Goal: Information Seeking & Learning: Learn about a topic

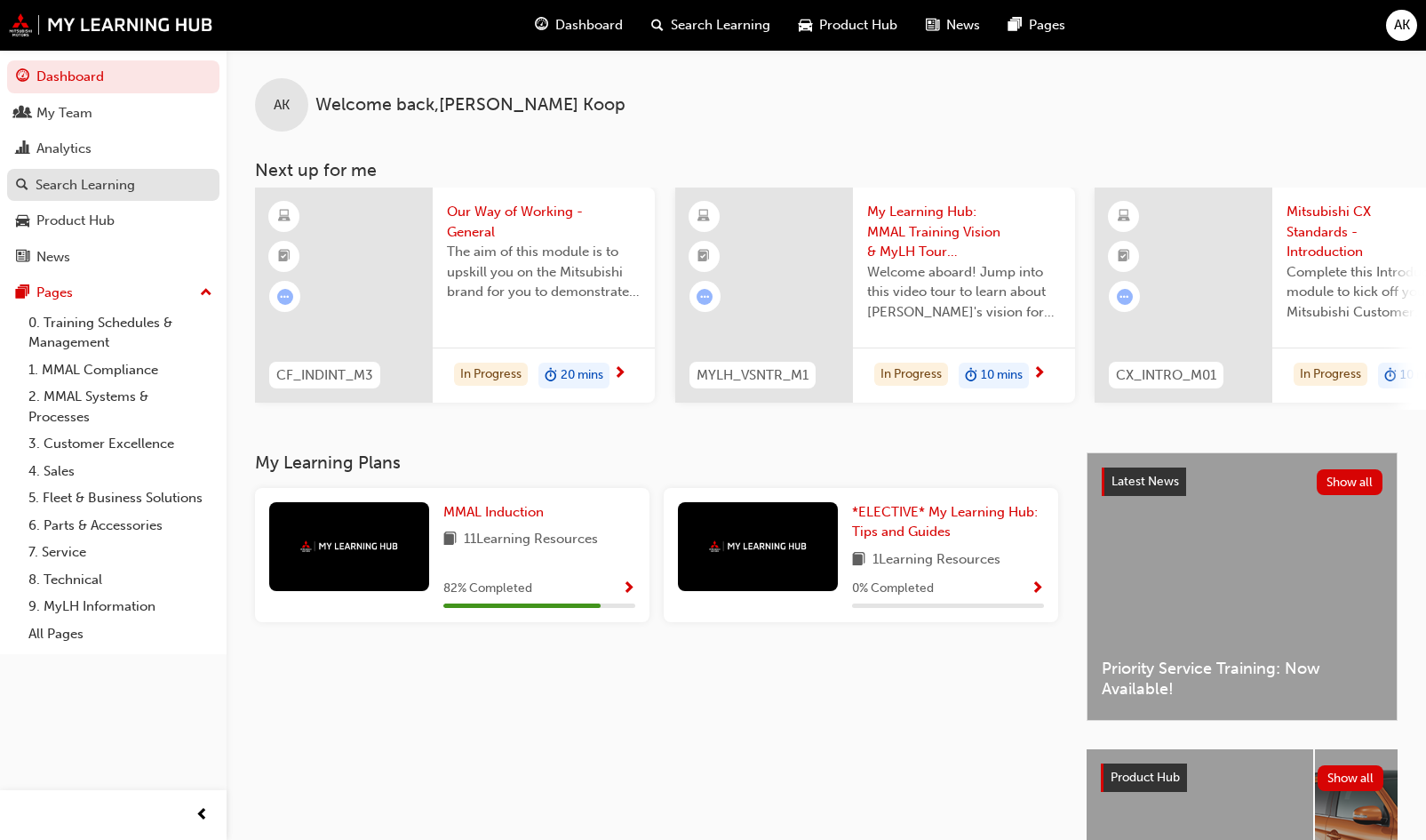
click at [108, 192] on div "Search Learning" at bounding box center [86, 185] width 100 height 20
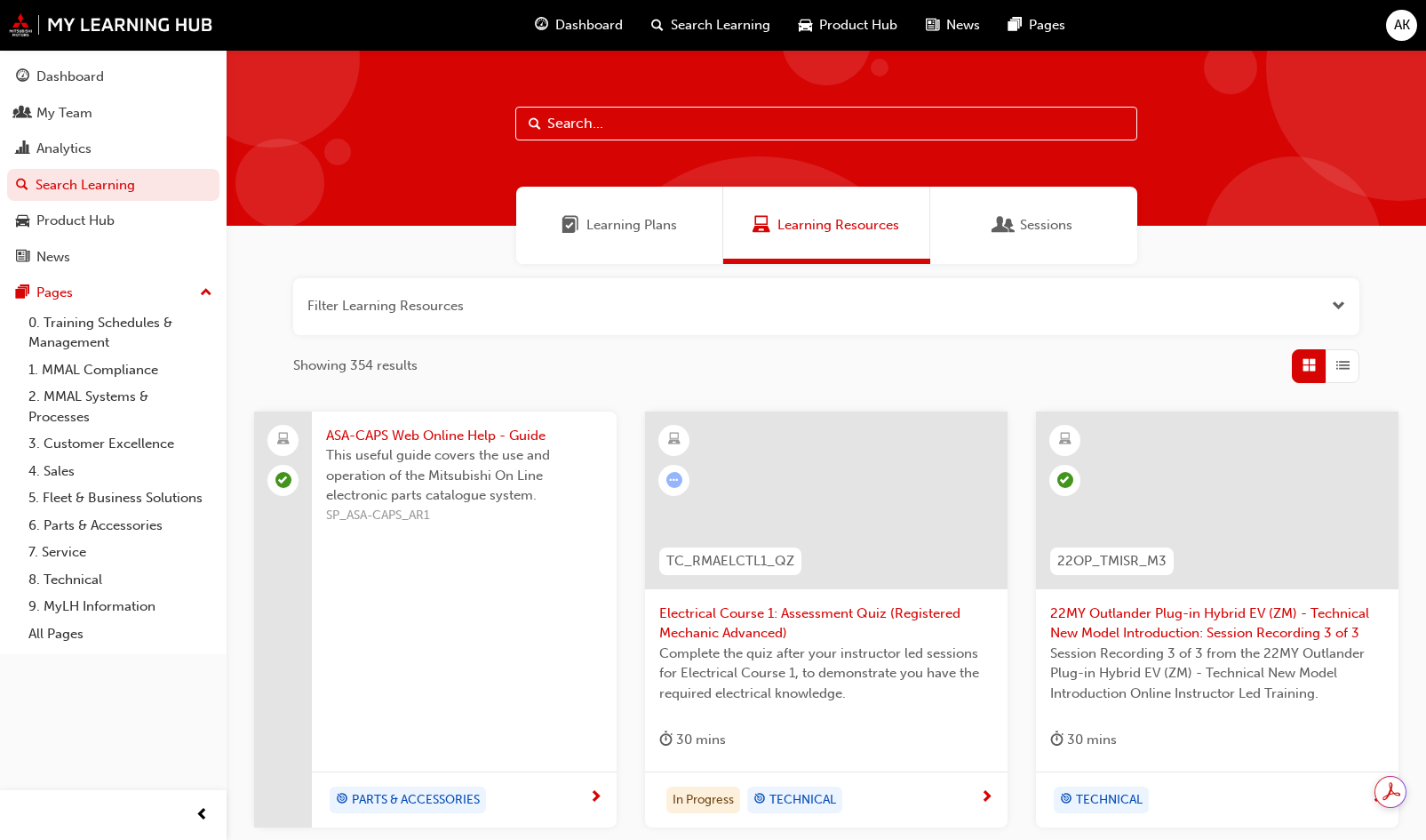
click at [593, 124] on input "text" at bounding box center [826, 124] width 622 height 34
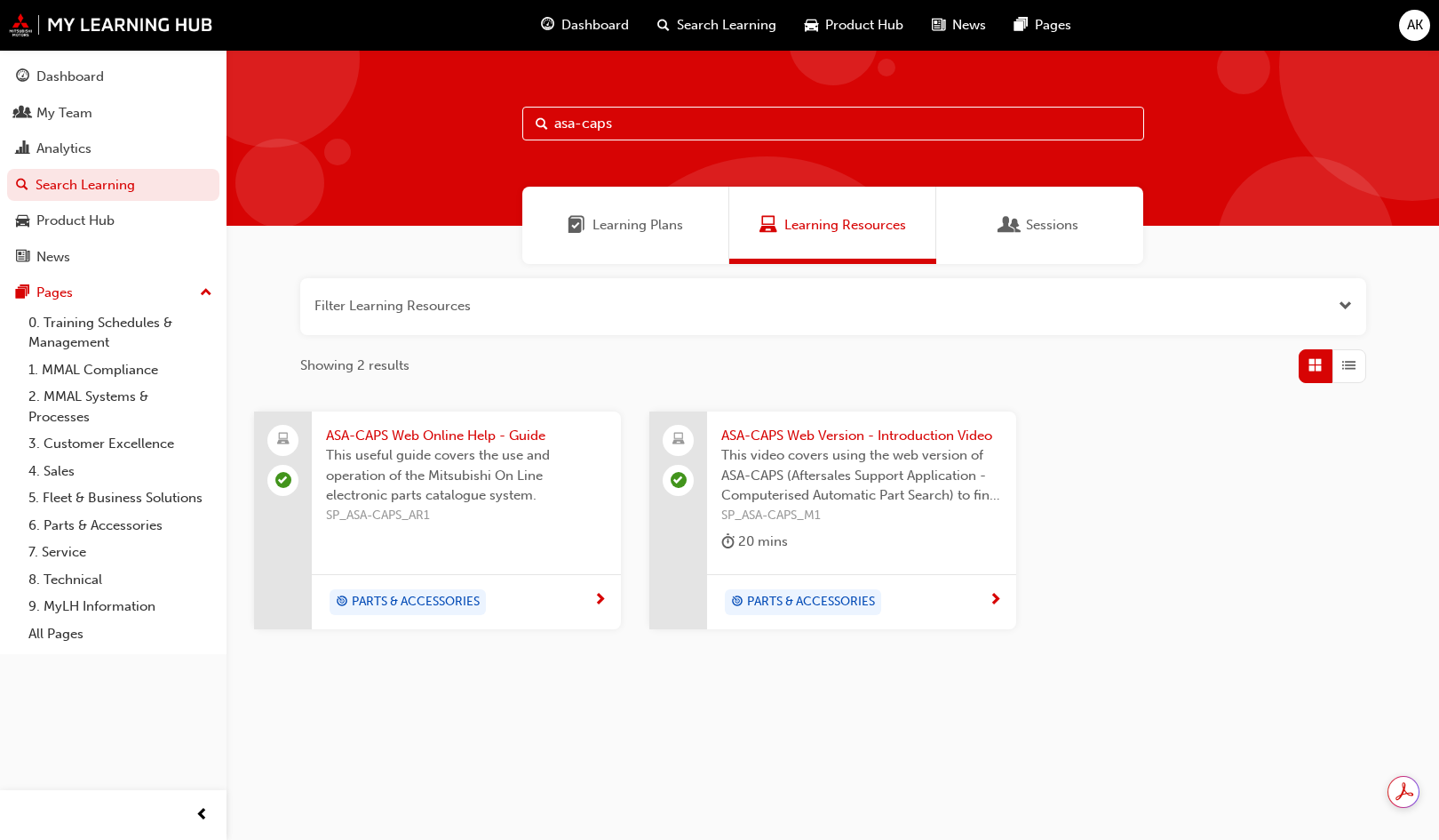
type input "asa-caps"
click at [839, 430] on span "ASA-CAPS Web Version - Introduction Video" at bounding box center [861, 436] width 281 height 20
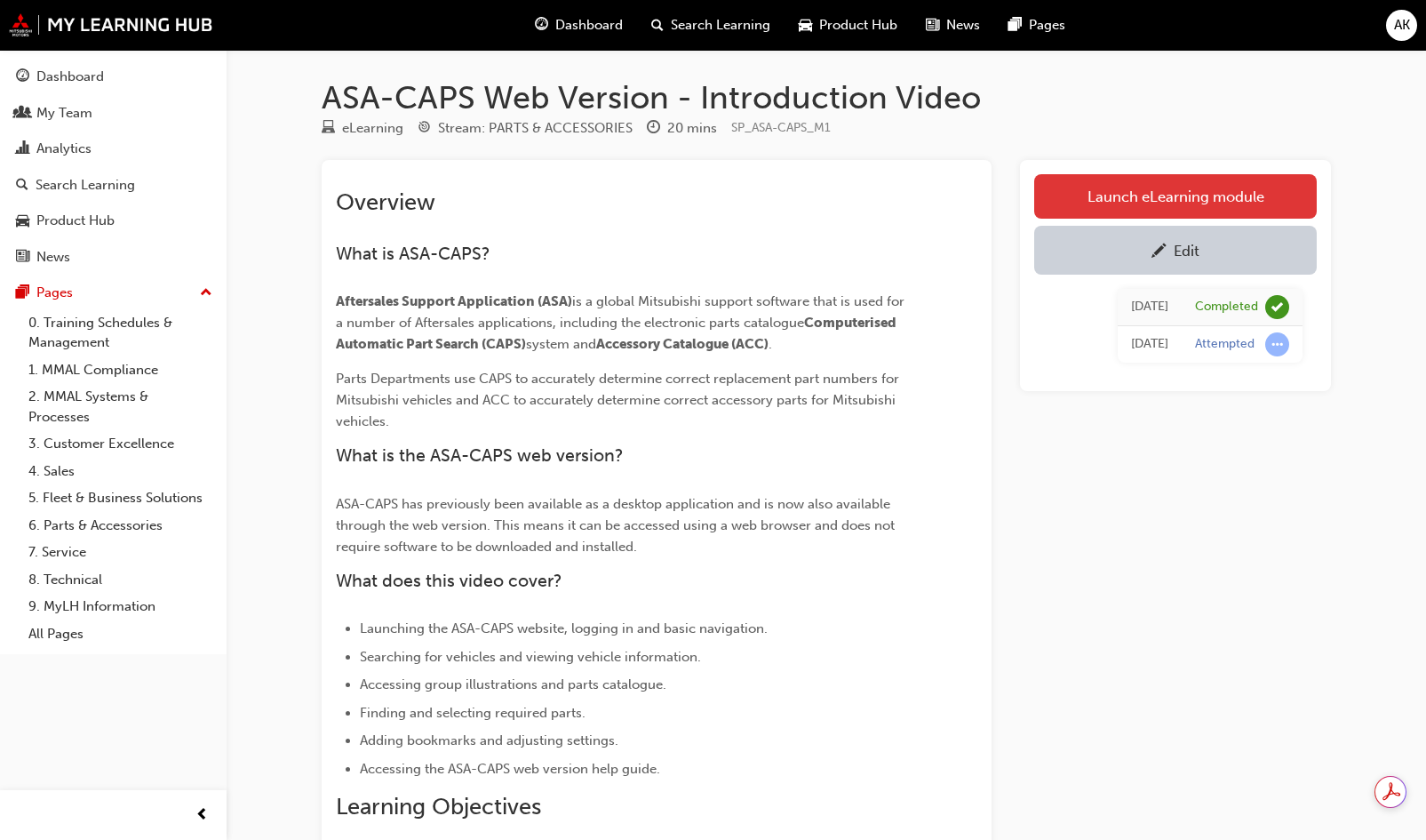
click at [1153, 203] on link "Launch eLearning module" at bounding box center [1175, 196] width 283 height 44
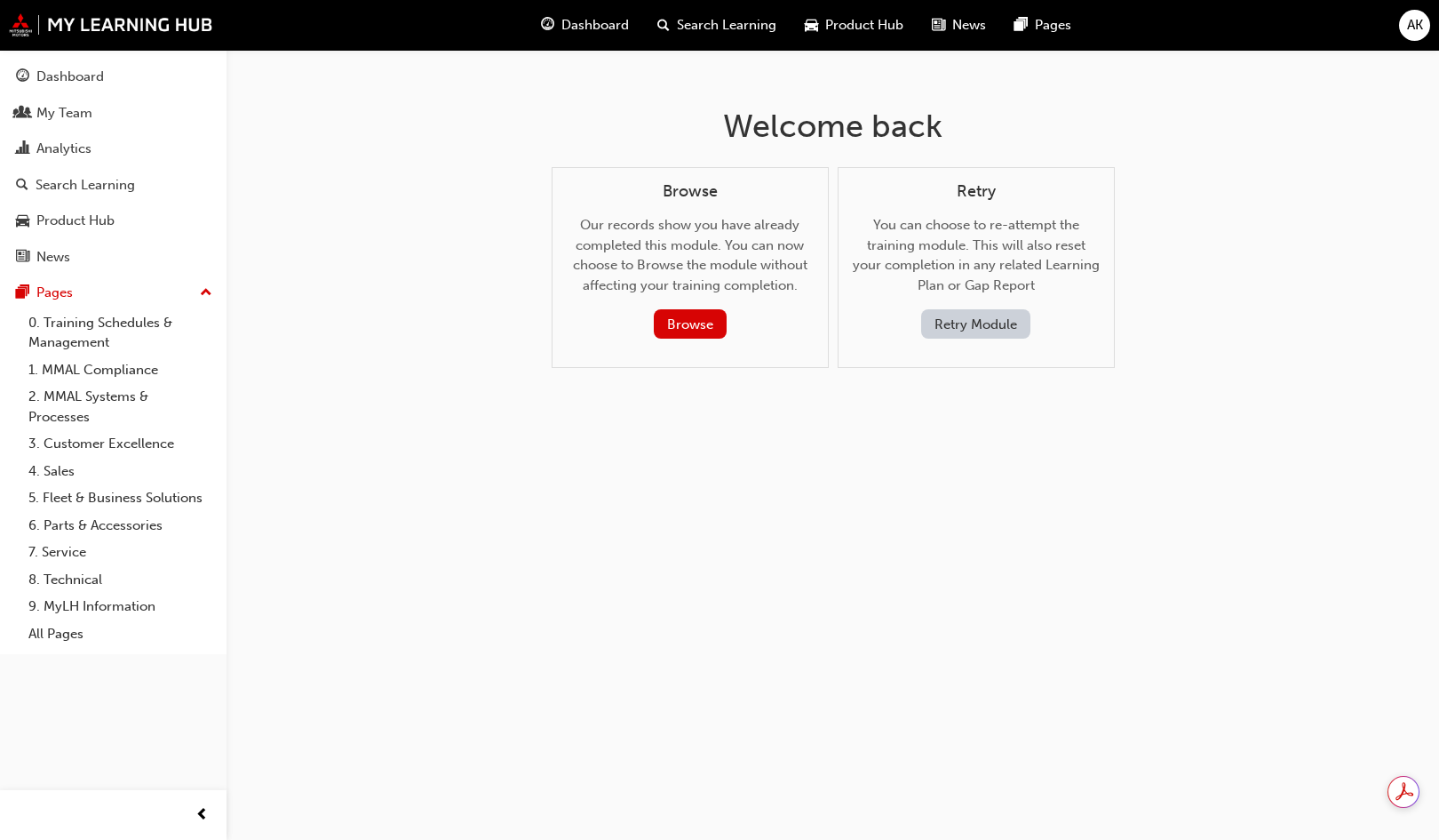
click at [997, 327] on button "Retry Module" at bounding box center [975, 323] width 109 height 29
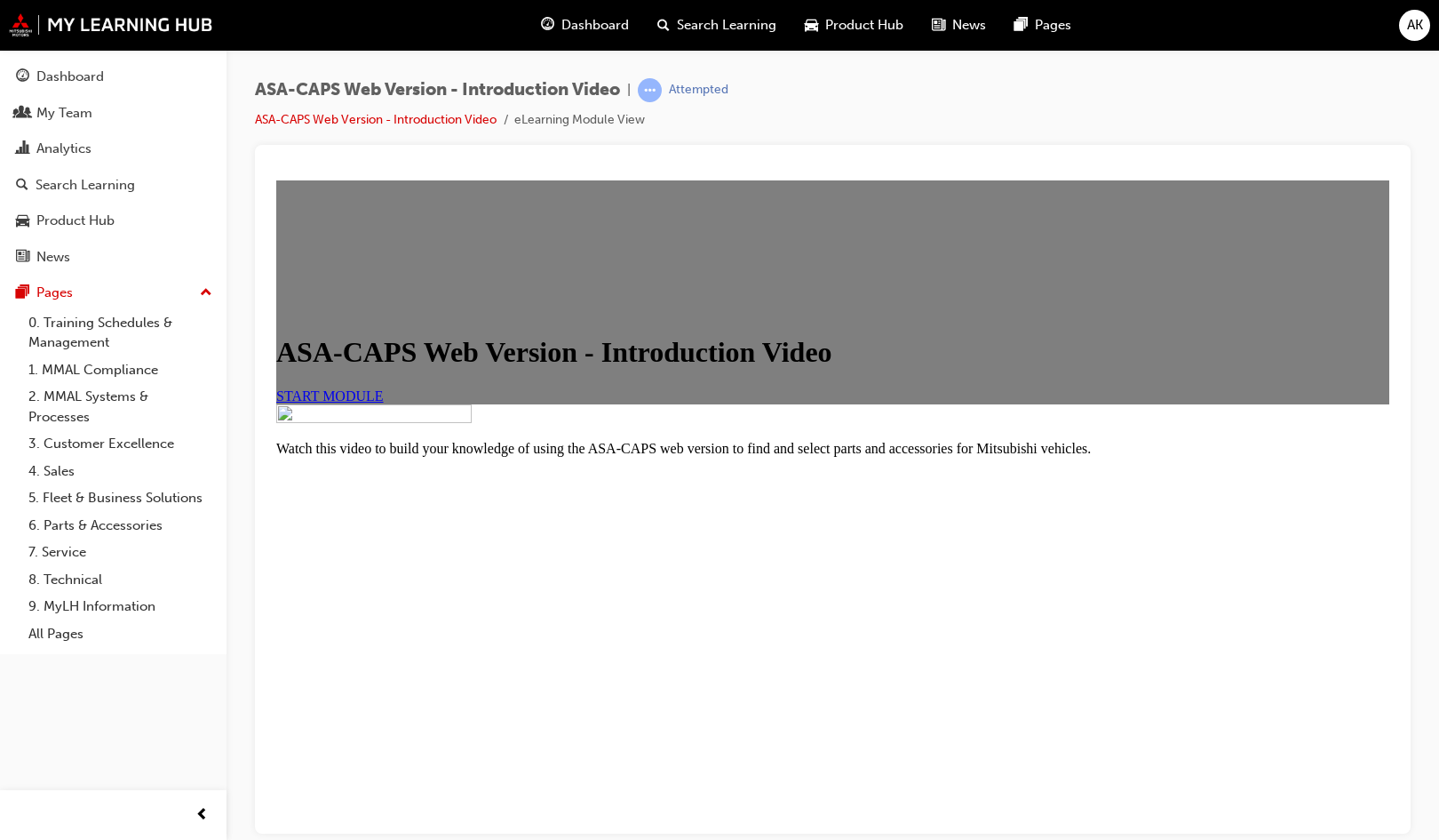
click at [384, 402] on link "START MODULE" at bounding box center [330, 394] width 108 height 15
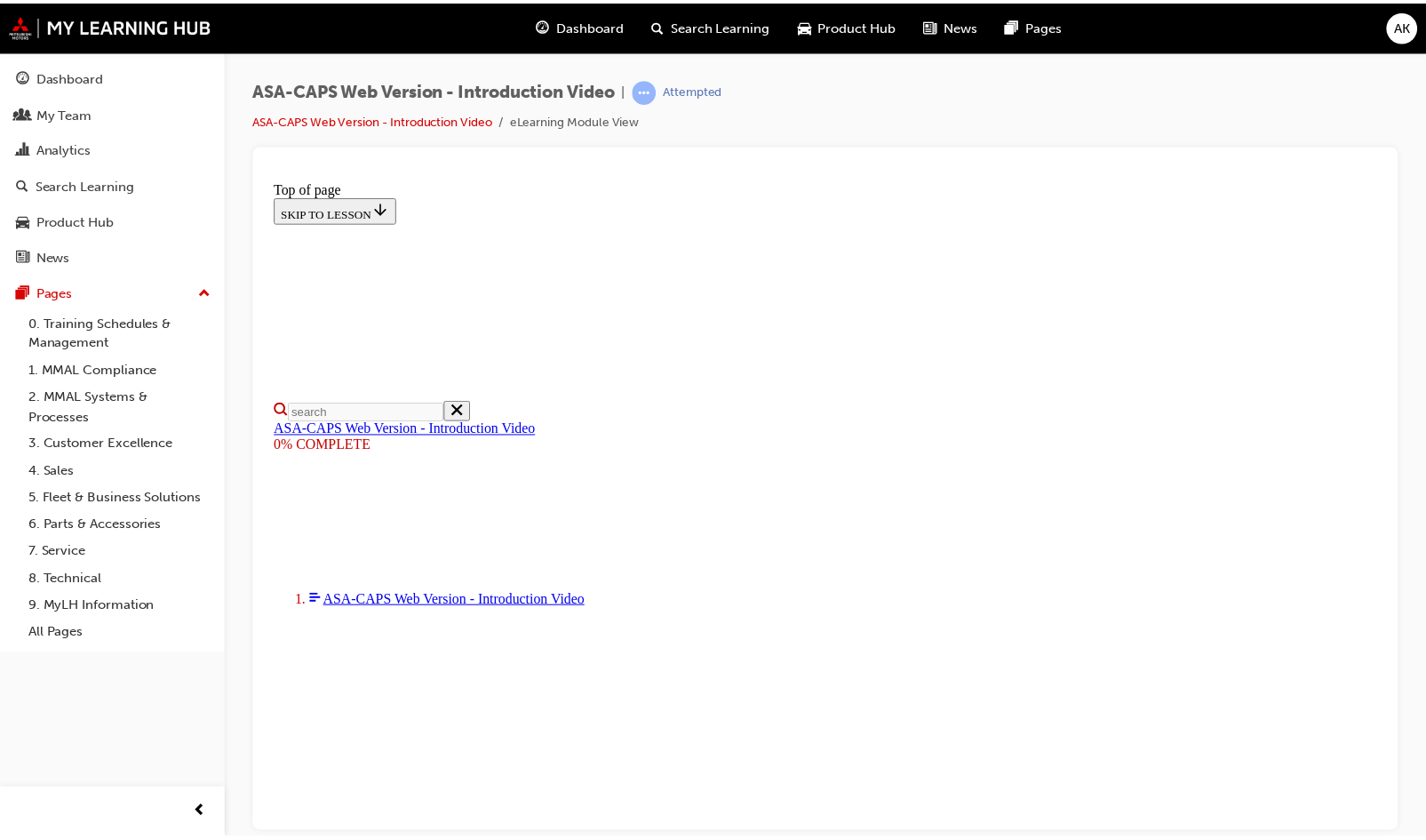
scroll to position [240, 0]
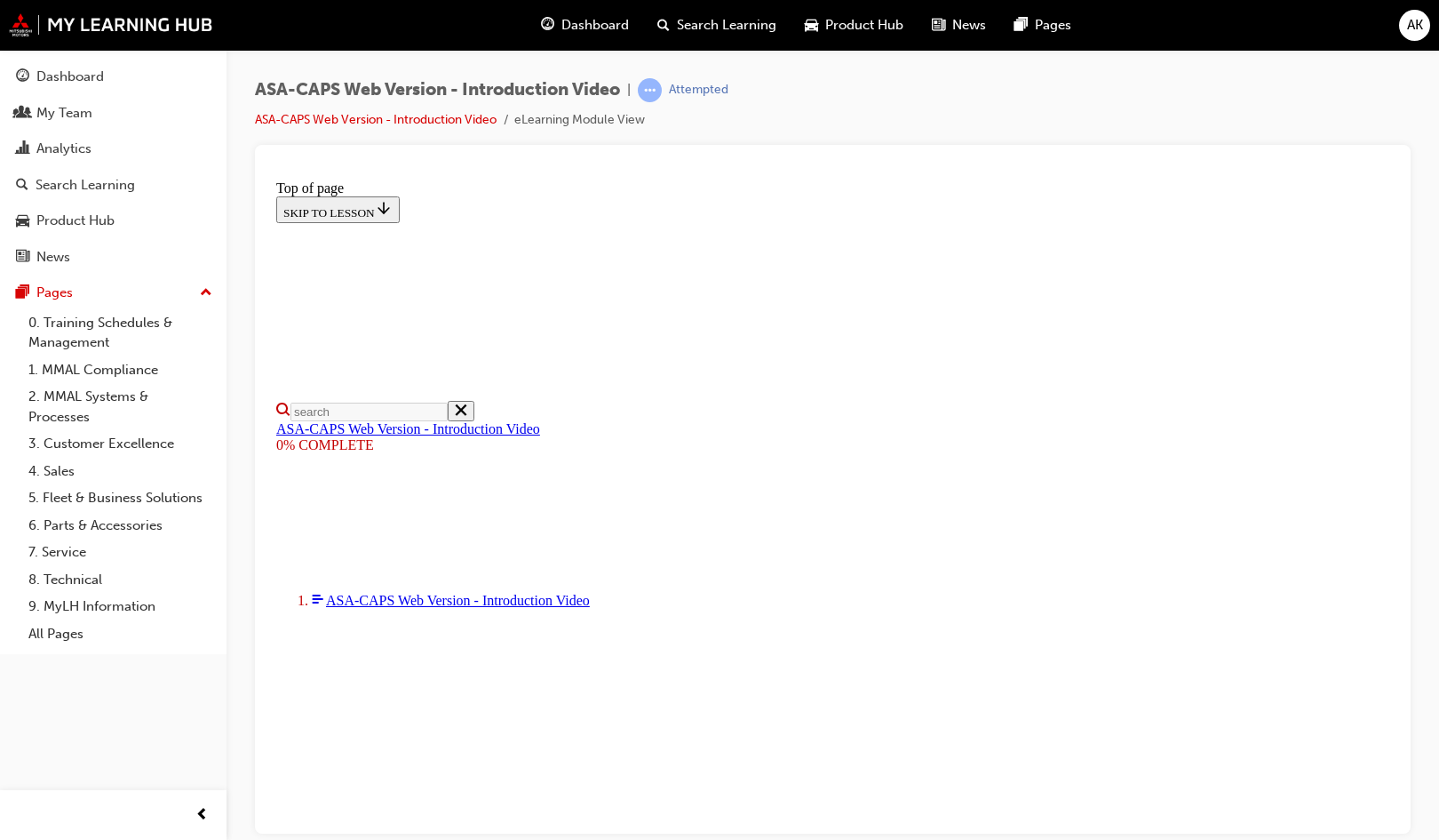
drag, startPoint x: 1306, startPoint y: 710, endPoint x: 1367, endPoint y: 712, distance: 60.4
click at [999, 71] on div "ASA-CAPS Web Version - Introduction Video | Attempted ASA-CAPS Web Version - In…" at bounding box center [833, 422] width 1213 height 745
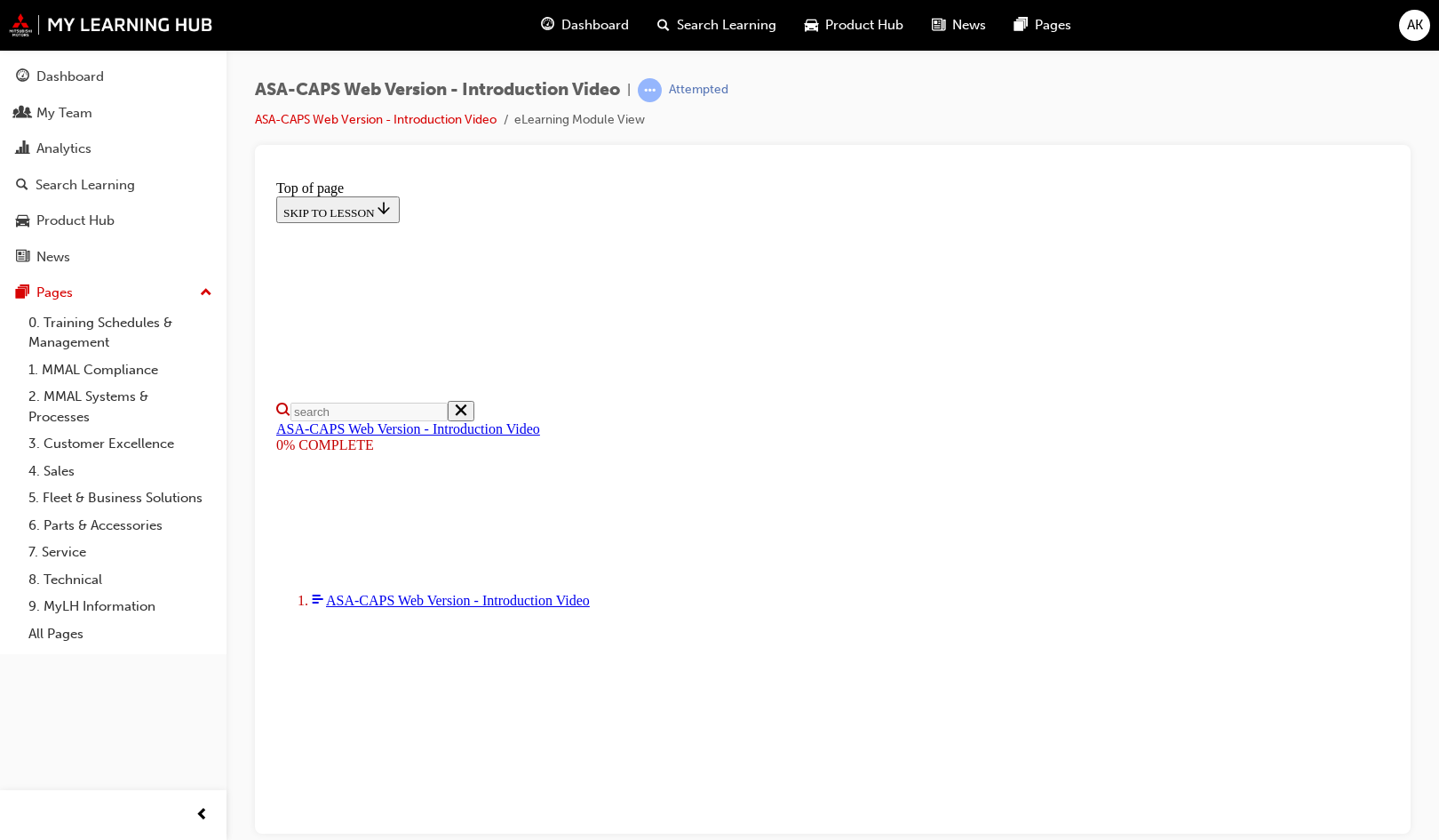
drag, startPoint x: 973, startPoint y: 713, endPoint x: 423, endPoint y: 717, distance: 550.0
drag, startPoint x: 415, startPoint y: 709, endPoint x: 383, endPoint y: 705, distance: 32.2
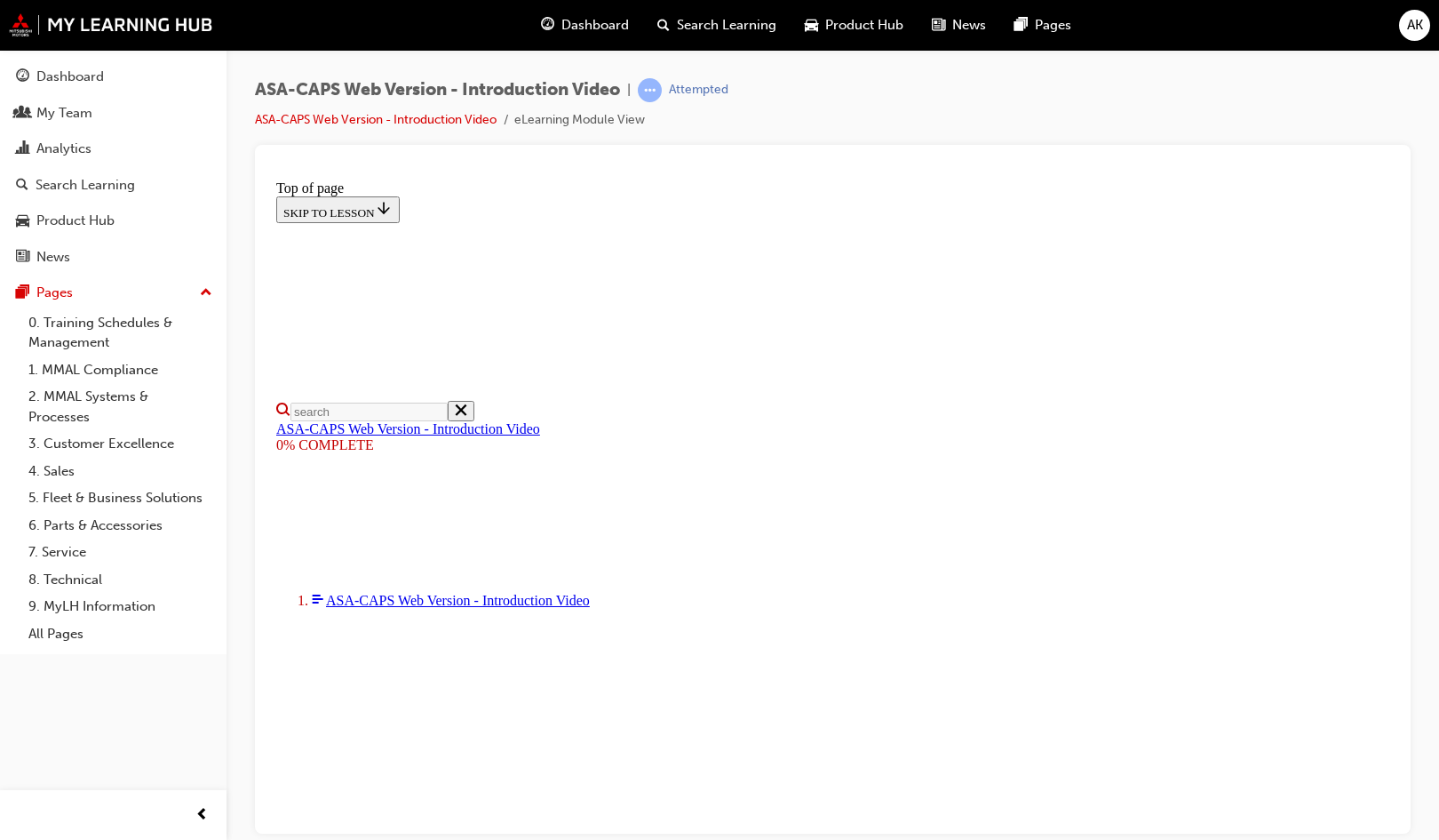
click at [1133, 82] on div "ASA-CAPS Web Version - Introduction Video | Attempted ASA-CAPS Web Version - In…" at bounding box center [833, 111] width 1156 height 67
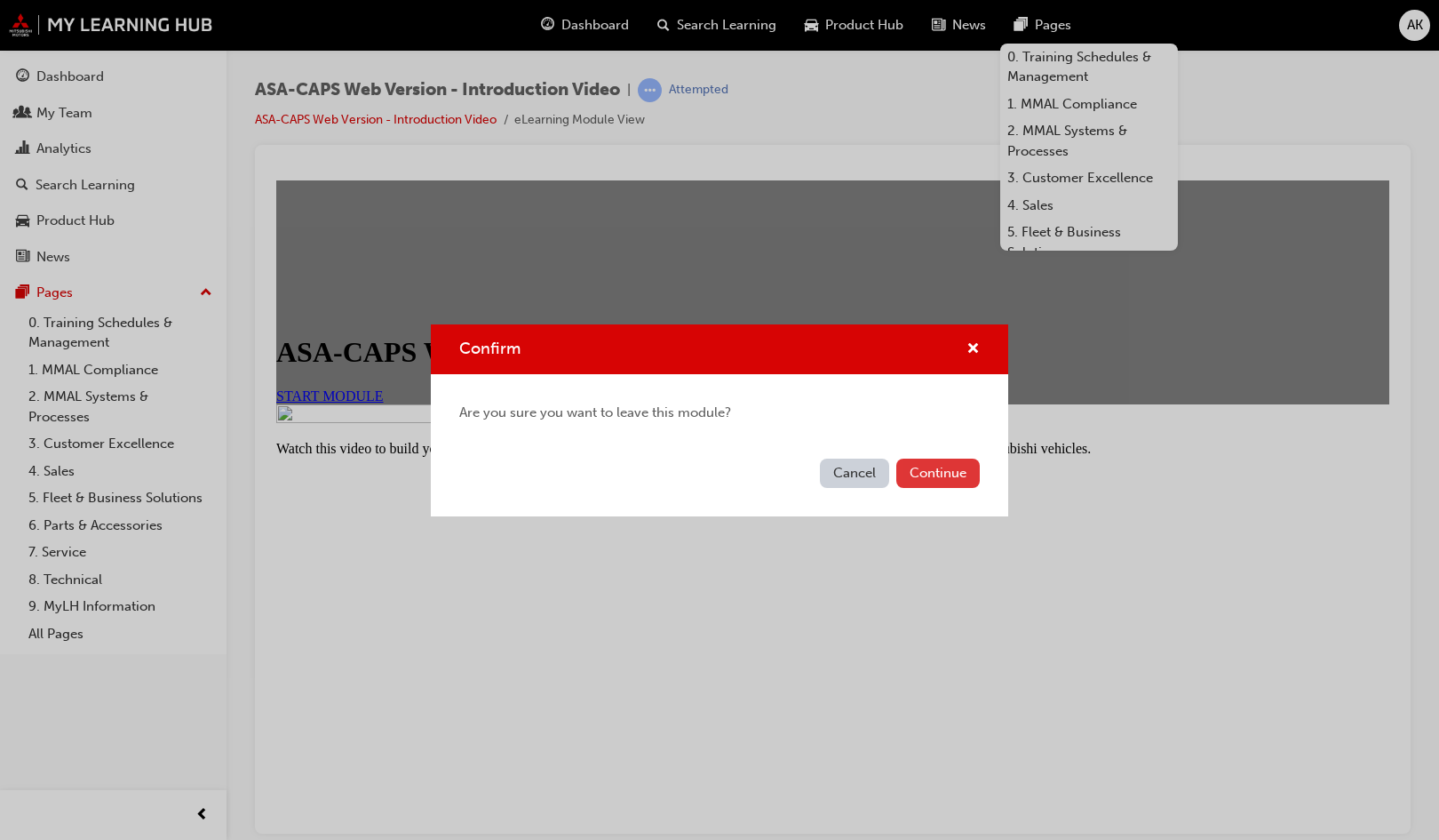
click at [912, 466] on button "Continue" at bounding box center [938, 472] width 84 height 29
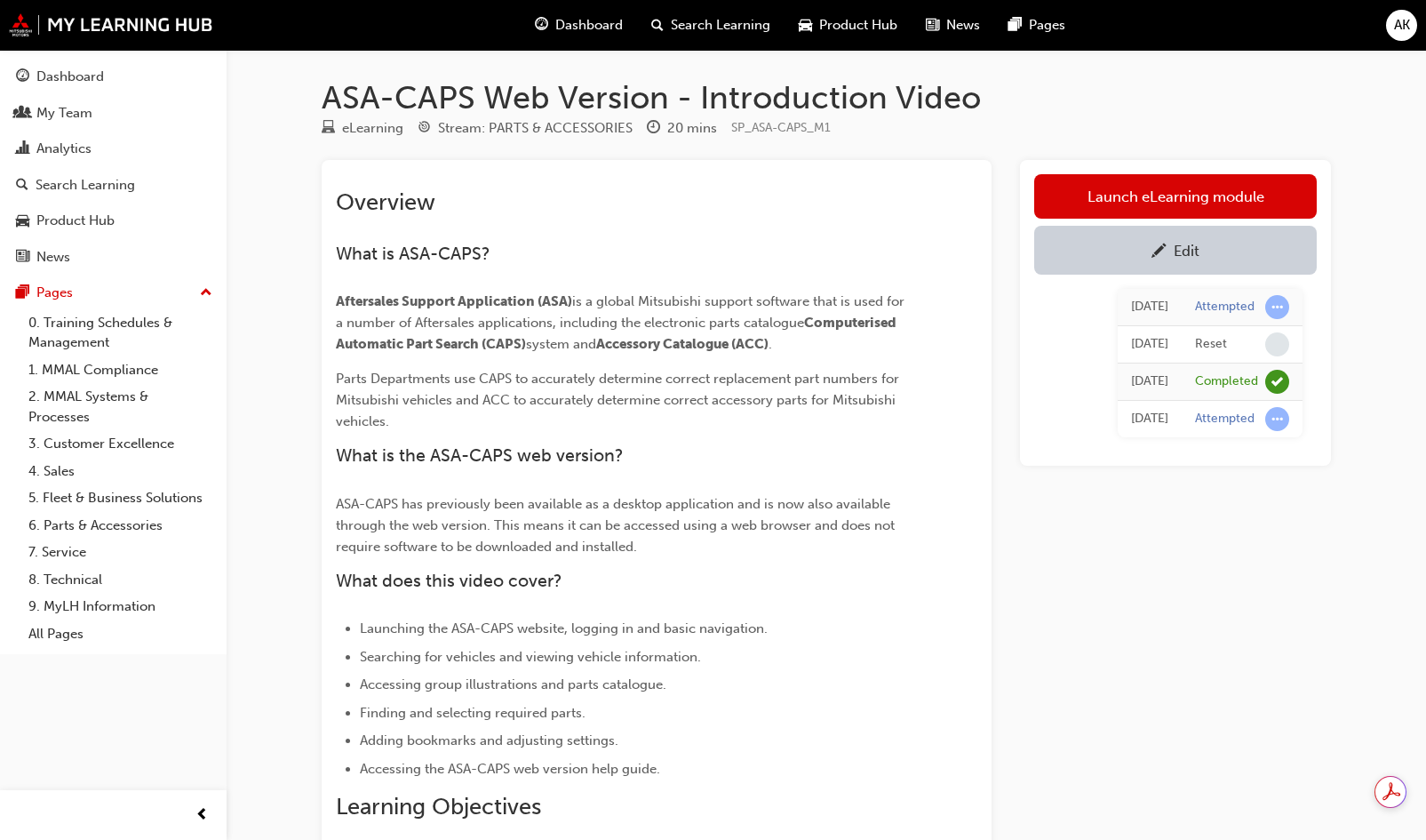
click at [963, 165] on div "Overview What is ASA-CAPS? Aftersales Support Application (ASA) is a global Mit…" at bounding box center [657, 694] width 670 height 1068
click at [813, 219] on div "Overview What is ASA-CAPS? Aftersales Support Application (ASA) is a global Mit…" at bounding box center [625, 672] width 578 height 969
